Goal: Navigation & Orientation: Understand site structure

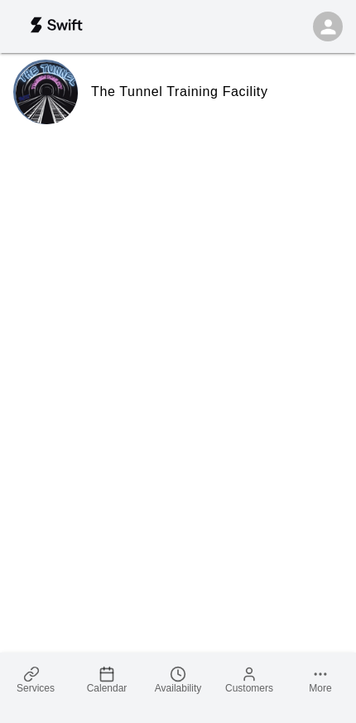
click at [53, 677] on link "Services" at bounding box center [35, 680] width 71 height 54
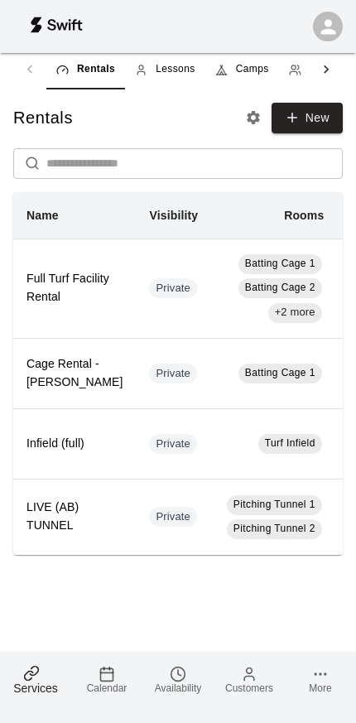
click at [262, 68] on span "Camps" at bounding box center [252, 69] width 33 height 17
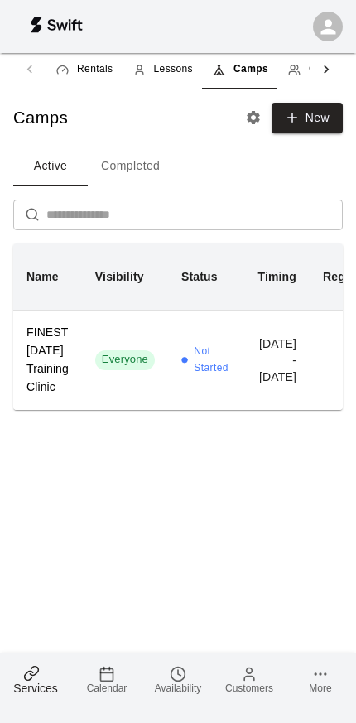
click at [222, 703] on link "Customers" at bounding box center [249, 680] width 71 height 54
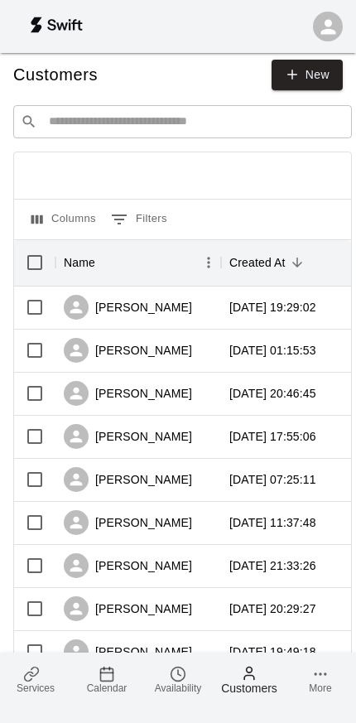
click at [41, 688] on span "Services" at bounding box center [36, 689] width 38 height 12
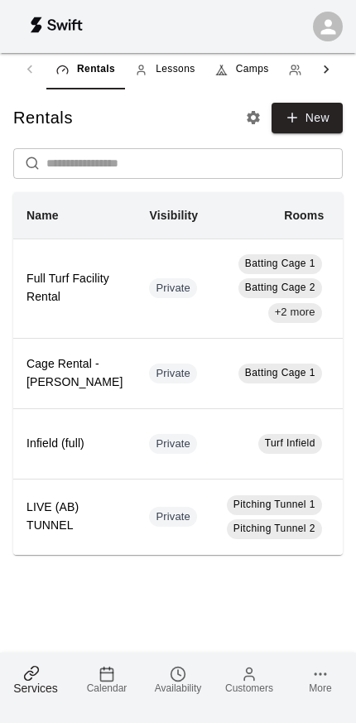
click at [316, 679] on icon at bounding box center [320, 674] width 17 height 17
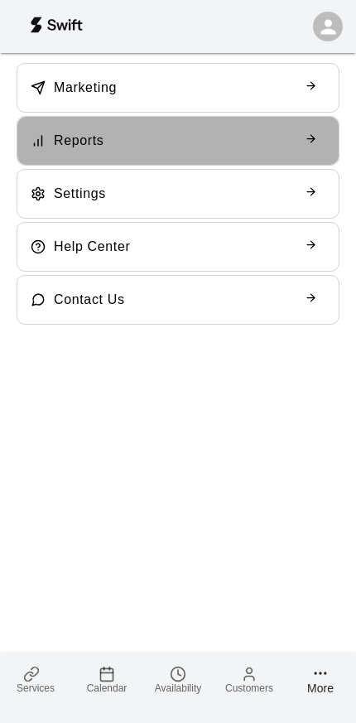
click at [317, 147] on div at bounding box center [315, 141] width 21 height 16
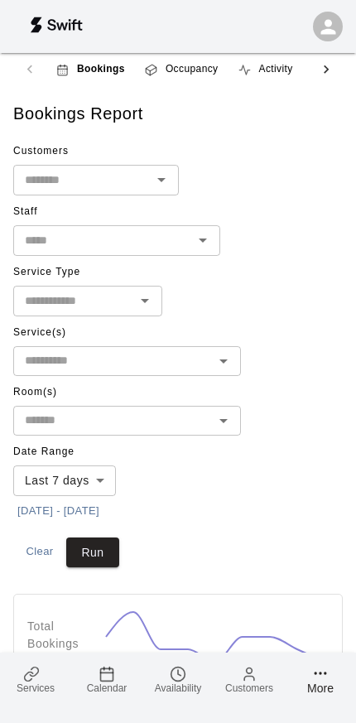
click at [328, 74] on icon at bounding box center [326, 69] width 17 height 17
click at [288, 73] on span "Sales & Revenue" at bounding box center [283, 69] width 82 height 17
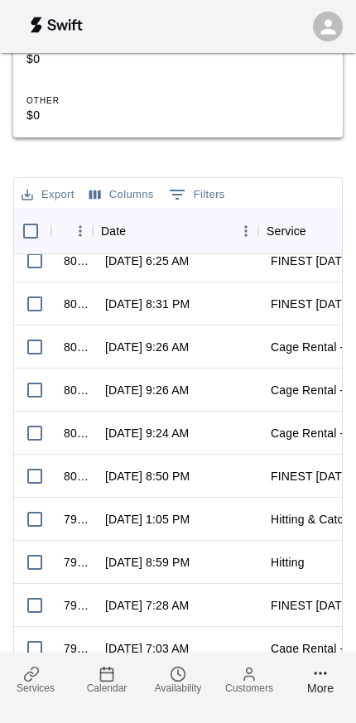
scroll to position [101, 0]
